Goal: Task Accomplishment & Management: Use online tool/utility

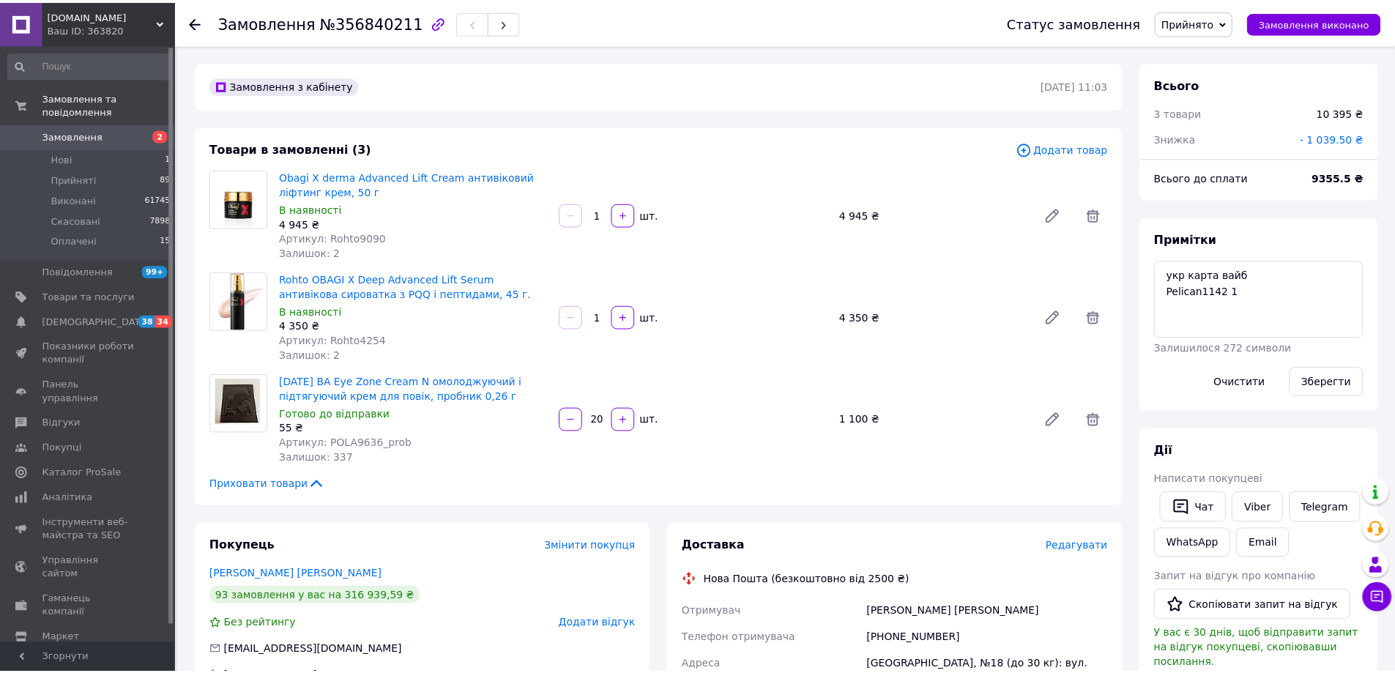
scroll to position [124, 0]
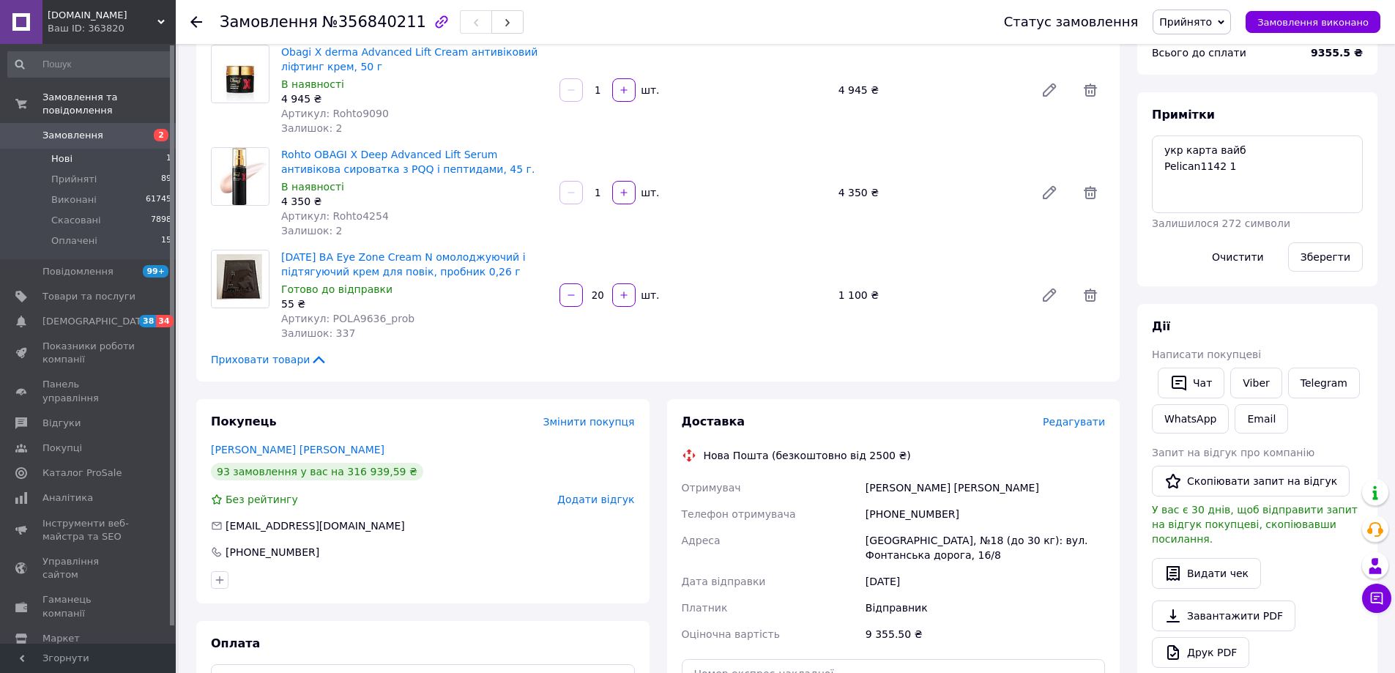
click at [64, 152] on span "Нові" at bounding box center [61, 158] width 21 height 13
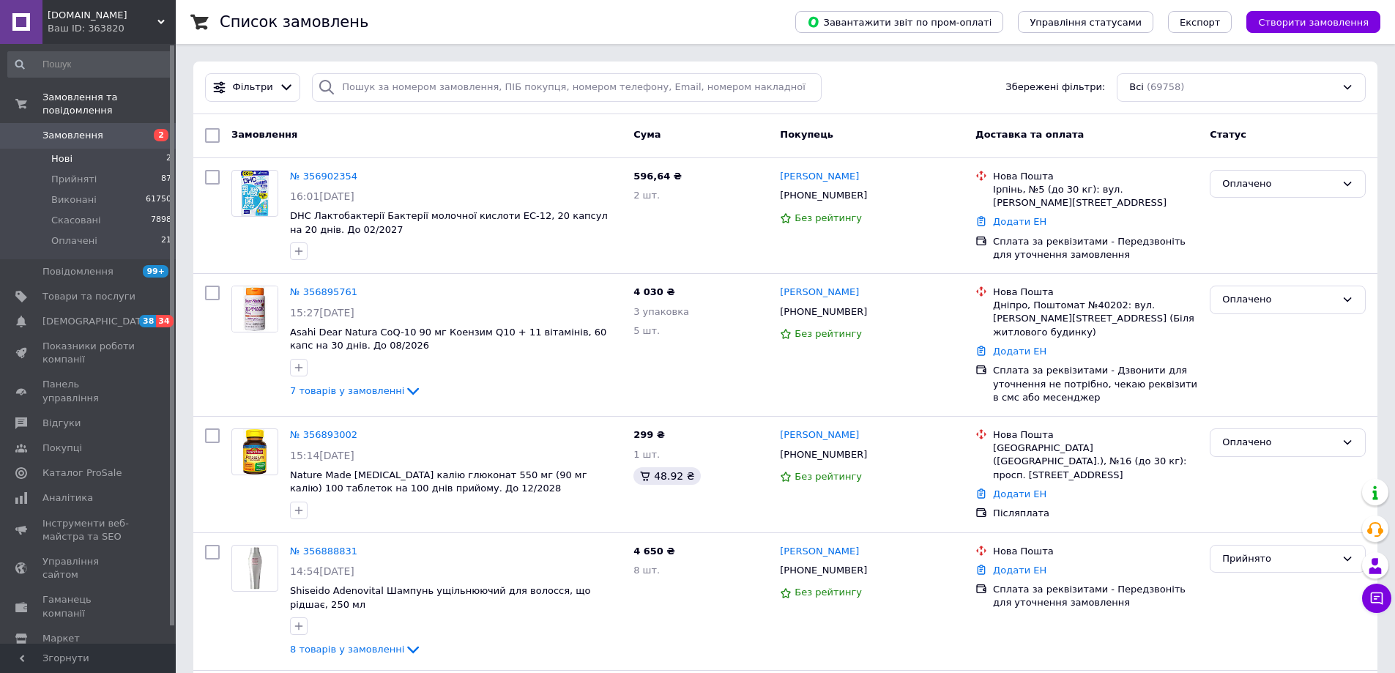
click at [69, 152] on span "Нові" at bounding box center [61, 158] width 21 height 13
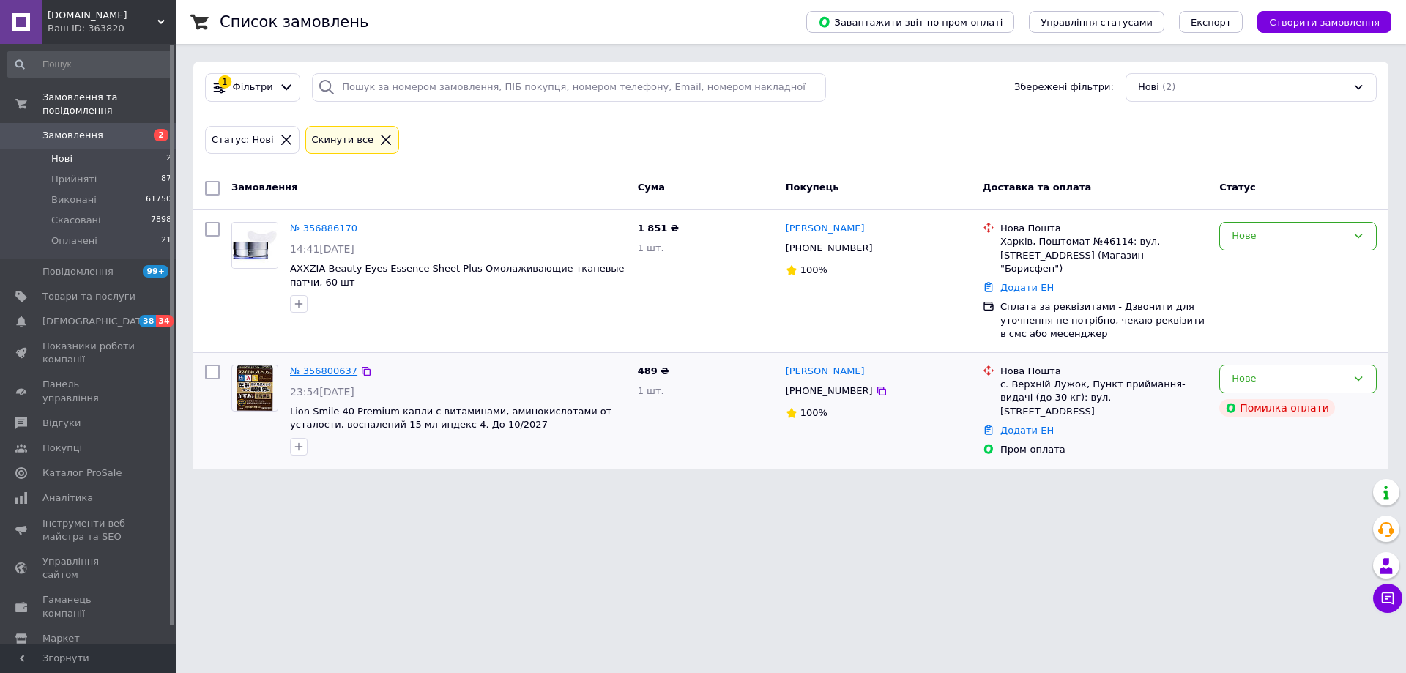
click at [316, 365] on link "№ 356800637" at bounding box center [323, 370] width 67 height 11
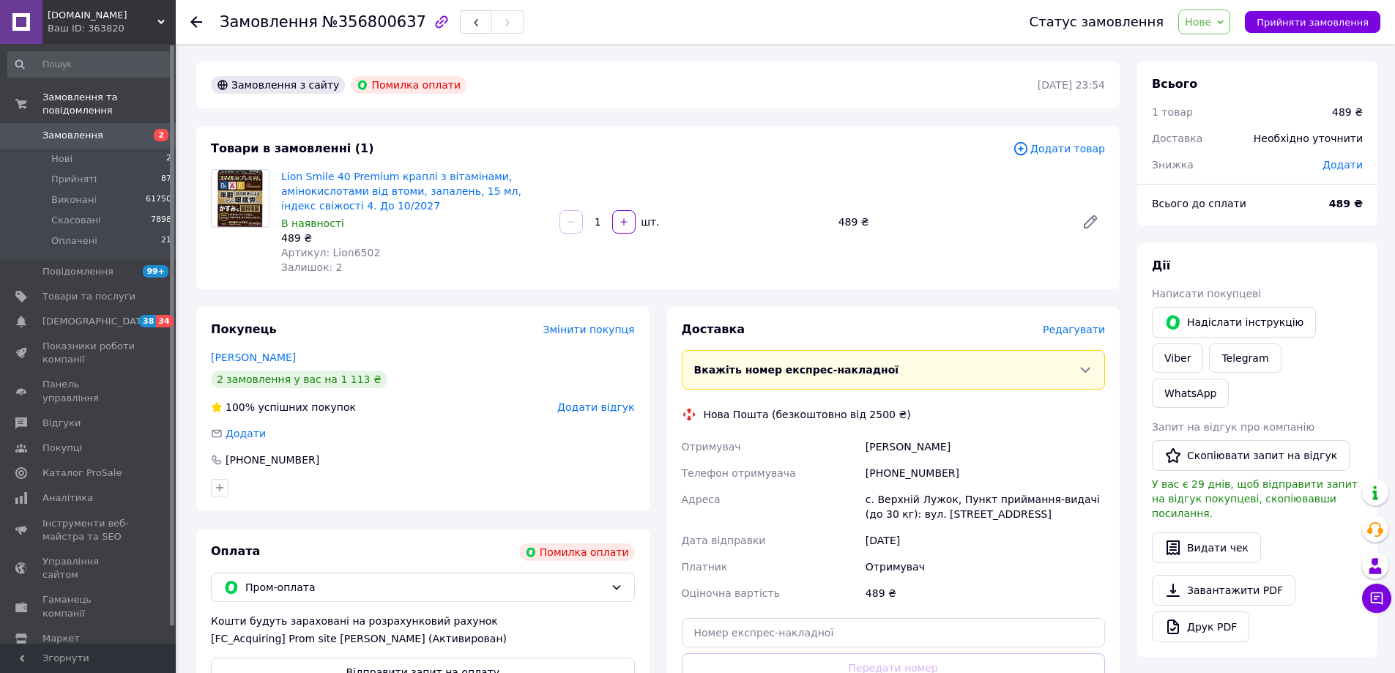
click at [83, 129] on span "Замовлення" at bounding box center [72, 135] width 61 height 13
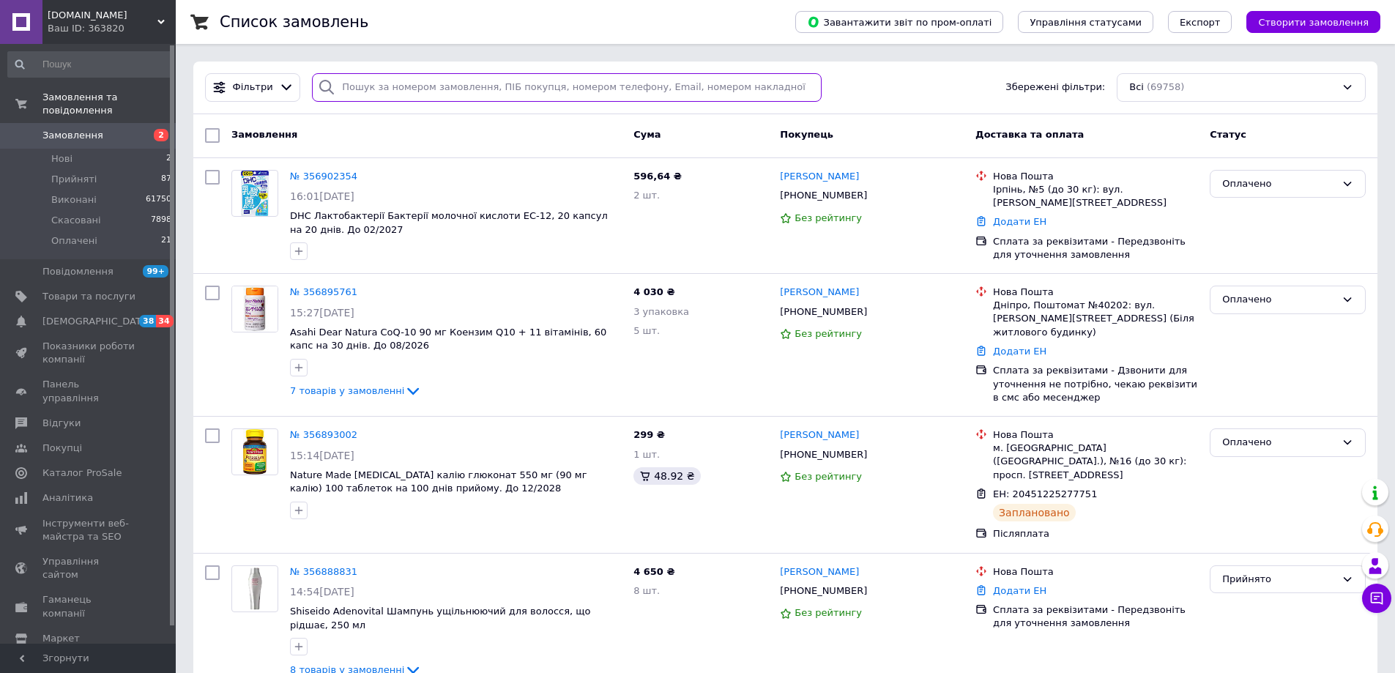
click at [488, 86] on input "search" at bounding box center [567, 87] width 510 height 29
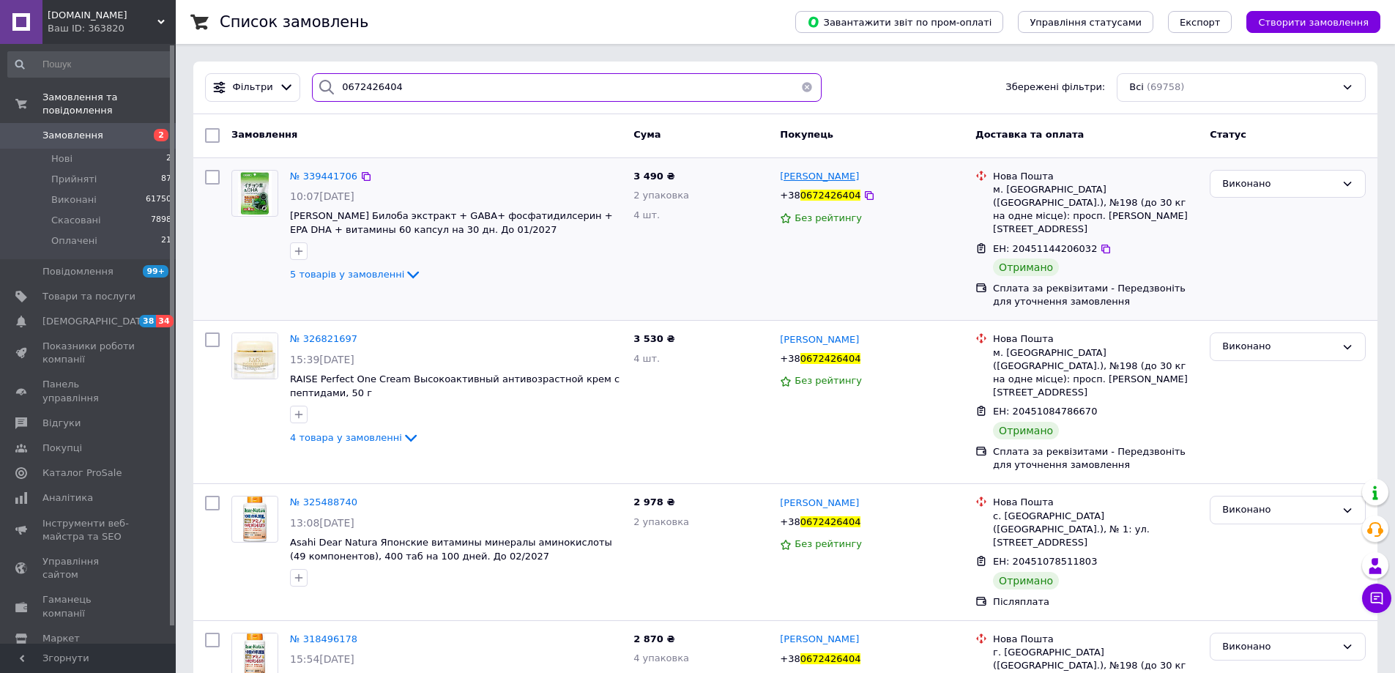
type input "0672426404"
click at [816, 181] on span "[PERSON_NAME]" at bounding box center [819, 176] width 79 height 11
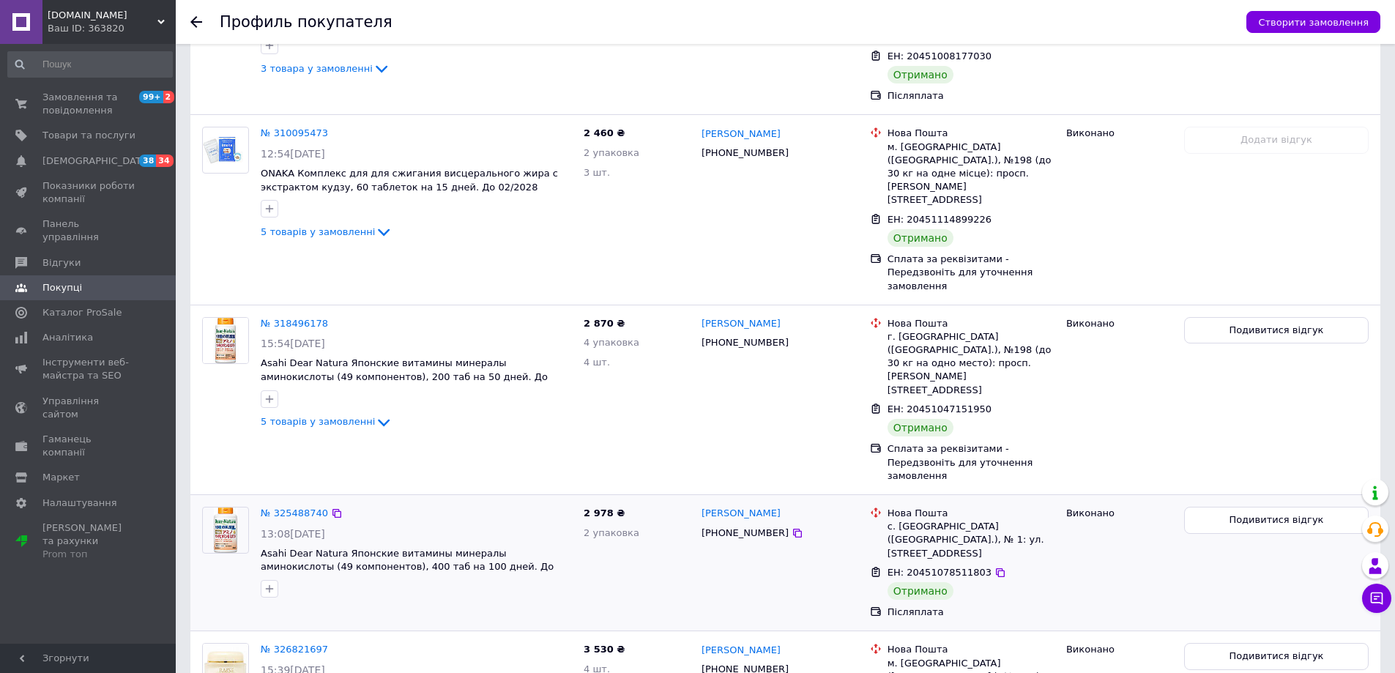
scroll to position [1447, 0]
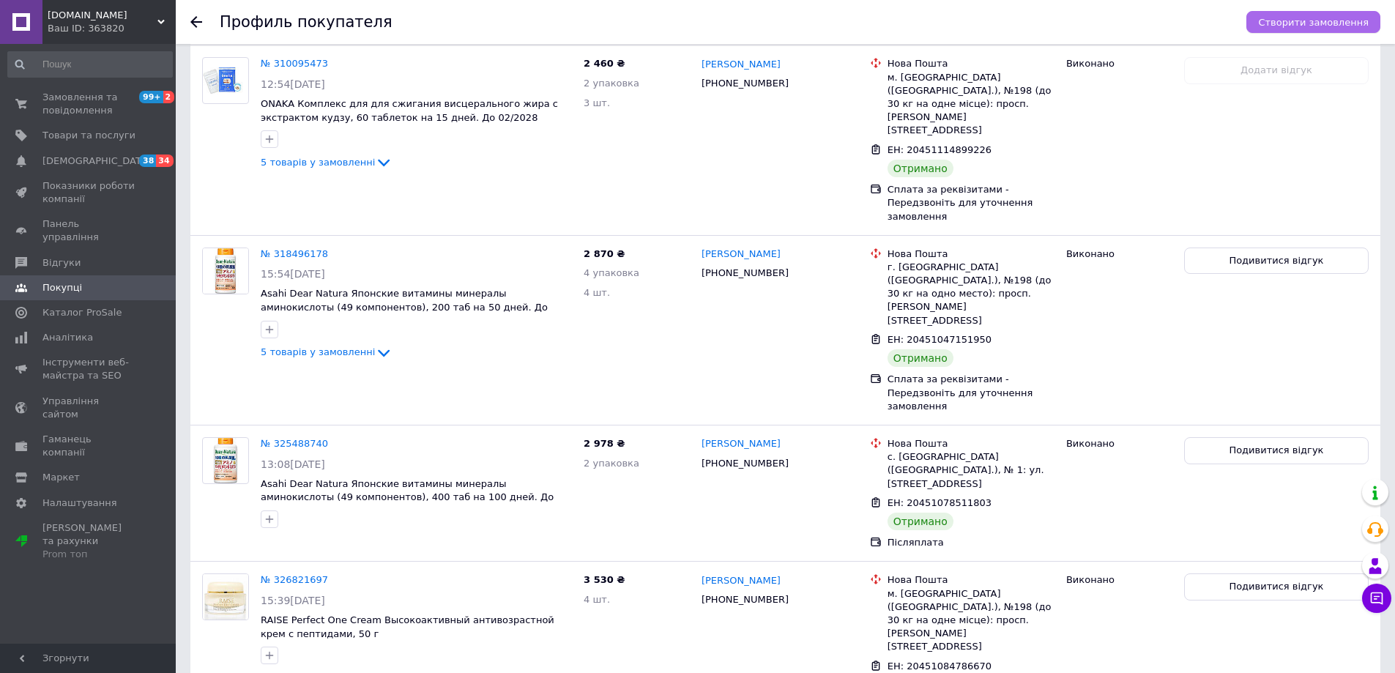
drag, startPoint x: 1309, startPoint y: 18, endPoint x: 1333, endPoint y: 21, distance: 25.1
click at [1333, 21] on span "Створити замовлення" at bounding box center [1313, 22] width 111 height 11
